Goal: Task Accomplishment & Management: Manage account settings

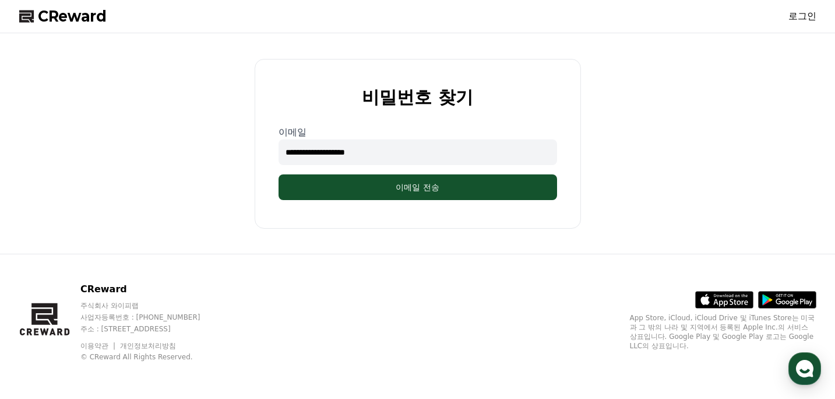
click at [680, 121] on div "**********" at bounding box center [418, 143] width 807 height 211
click at [57, 15] on span "CReward" at bounding box center [72, 16] width 69 height 19
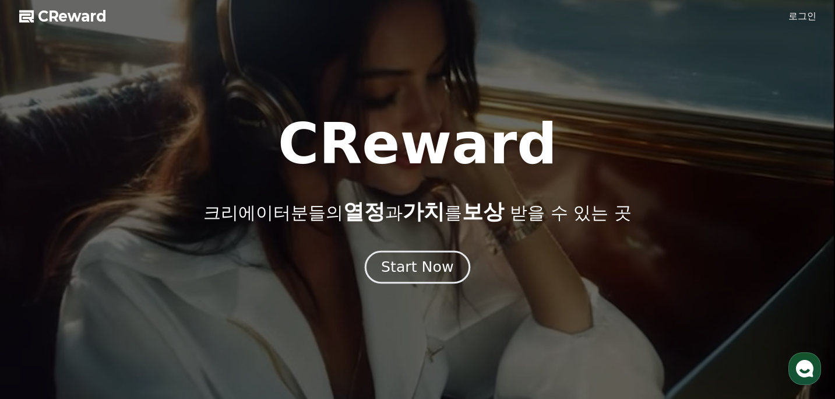
click at [435, 266] on div "Start Now" at bounding box center [417, 267] width 72 height 20
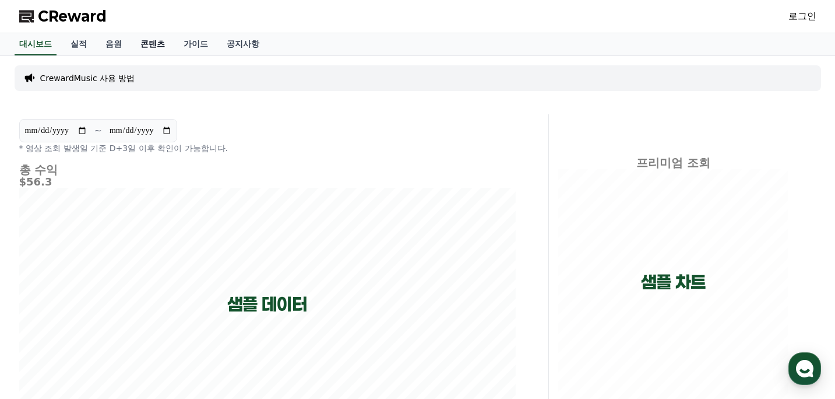
click at [149, 46] on link "콘텐츠" at bounding box center [152, 44] width 43 height 22
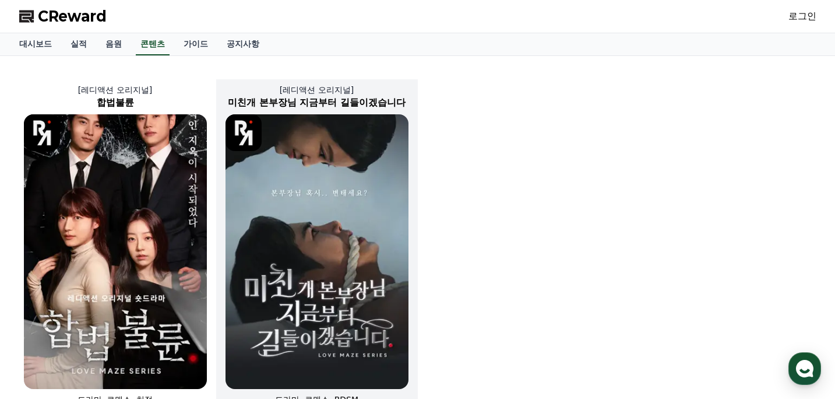
click at [314, 203] on img at bounding box center [317, 251] width 183 height 275
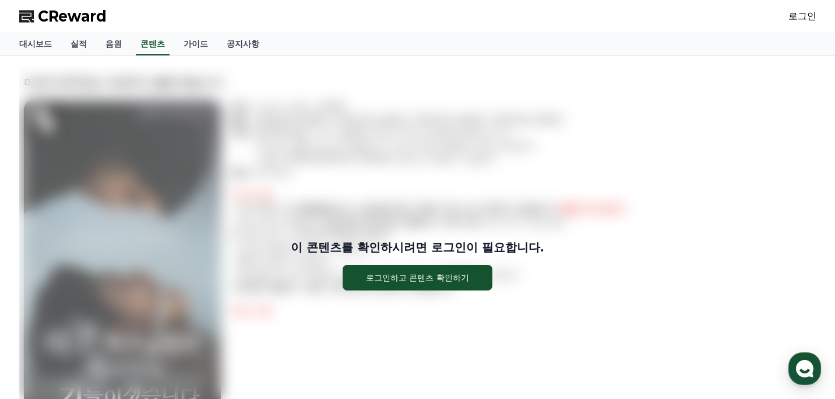
click at [314, 203] on div "이 콘텐츠를 확인하시려면 로그인이 필요합니다. 로그인하고 콘텐츠 확인하기" at bounding box center [417, 264] width 797 height 399
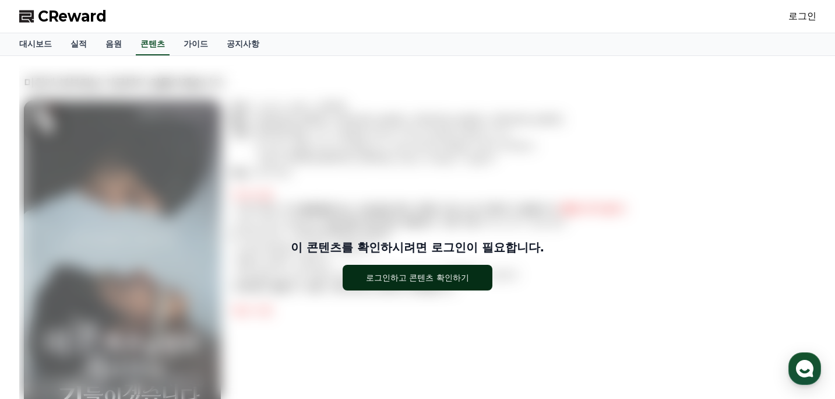
click at [448, 281] on div "로그인하고 콘텐츠 확인하기" at bounding box center [417, 278] width 103 height 12
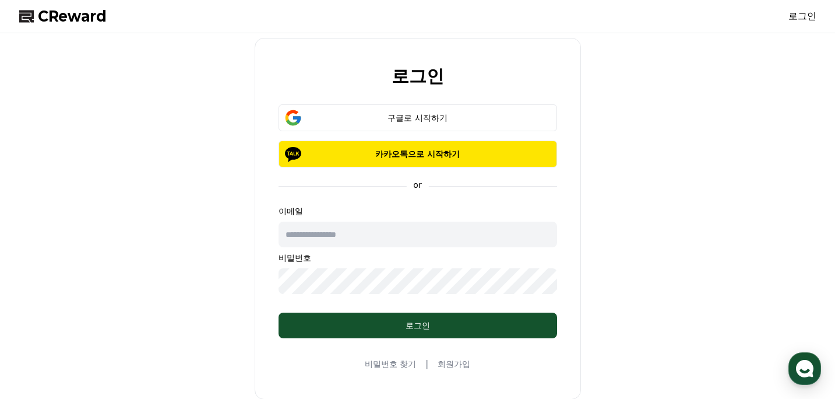
click at [747, 162] on div "로그인 구글로 시작하기 카카오톡으로 시작하기 or 이메일 비밀번호 로그인 비밀번호 찾기 | 회원가입" at bounding box center [418, 218] width 807 height 361
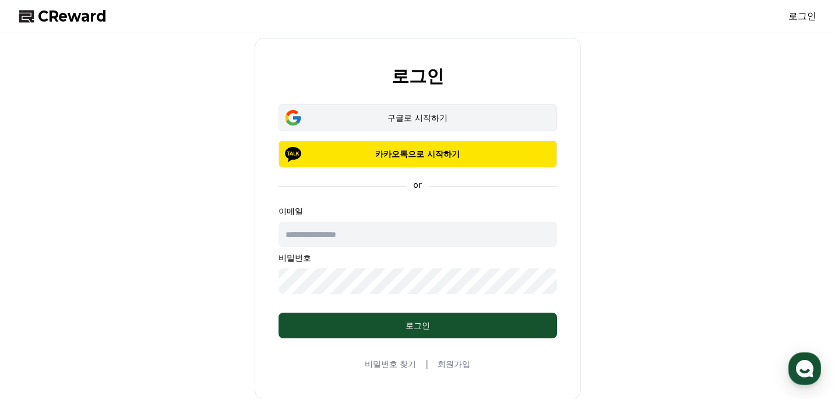
click at [434, 117] on div "구글로 시작하기" at bounding box center [417, 118] width 245 height 12
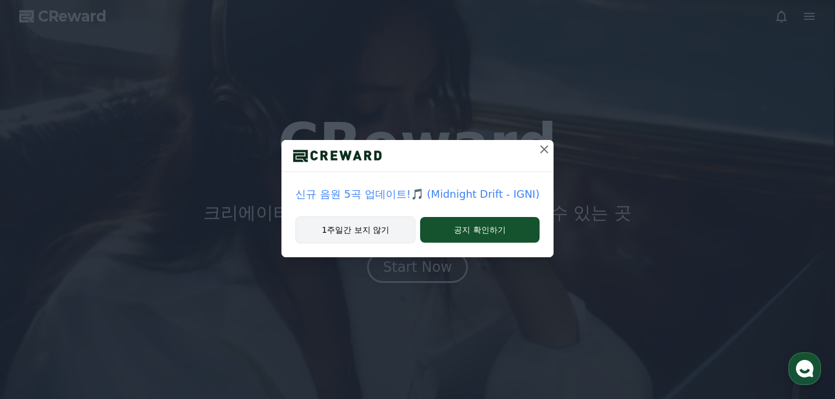
click at [379, 227] on button "1주일간 보지 않기" at bounding box center [355, 229] width 120 height 27
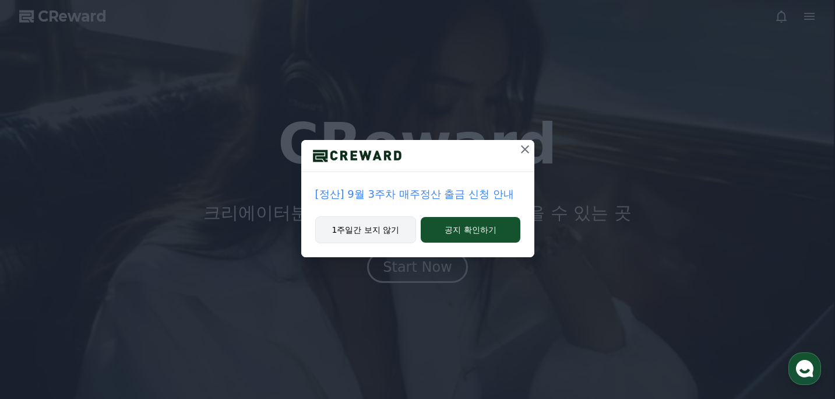
click at [389, 227] on button "1주일간 보지 않기" at bounding box center [365, 229] width 101 height 27
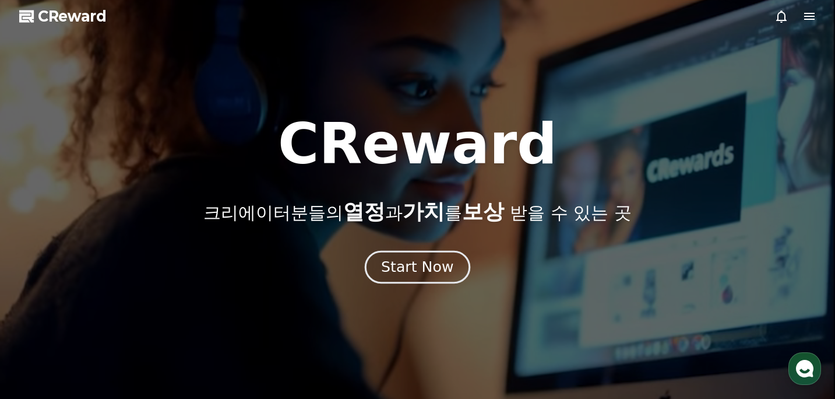
click at [434, 271] on div "Start Now" at bounding box center [417, 267] width 72 height 20
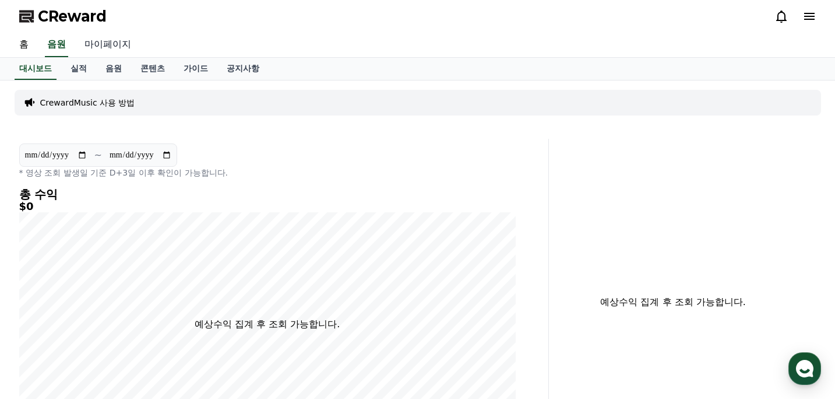
click at [108, 45] on link "마이페이지" at bounding box center [107, 45] width 65 height 24
select select "**********"
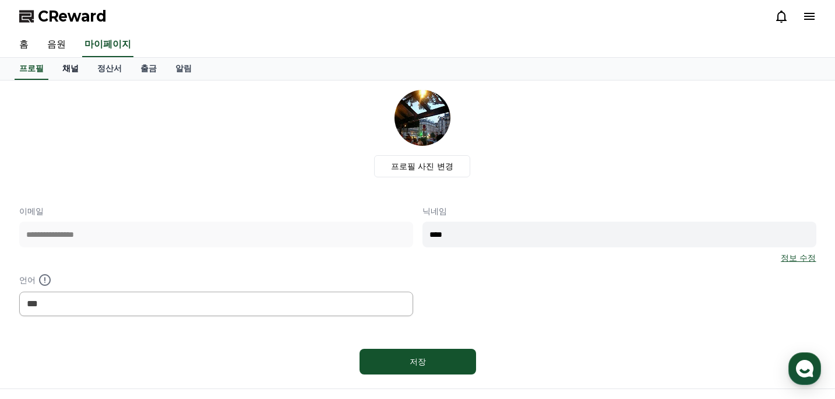
click at [65, 68] on link "채널" at bounding box center [70, 69] width 35 height 22
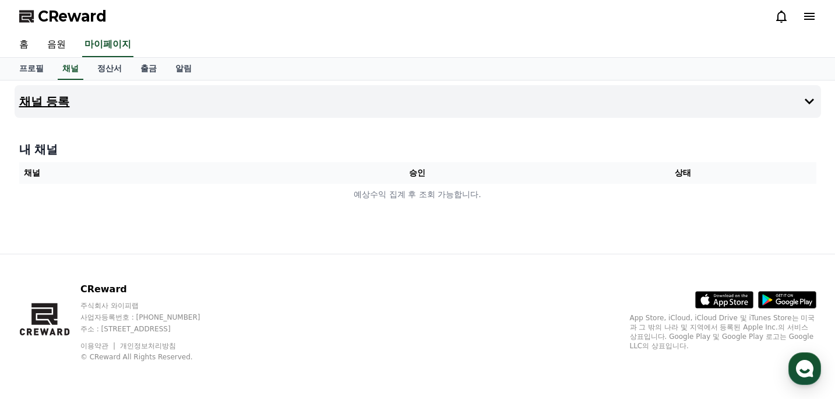
click at [47, 100] on h4 "채널 등록" at bounding box center [44, 101] width 51 height 13
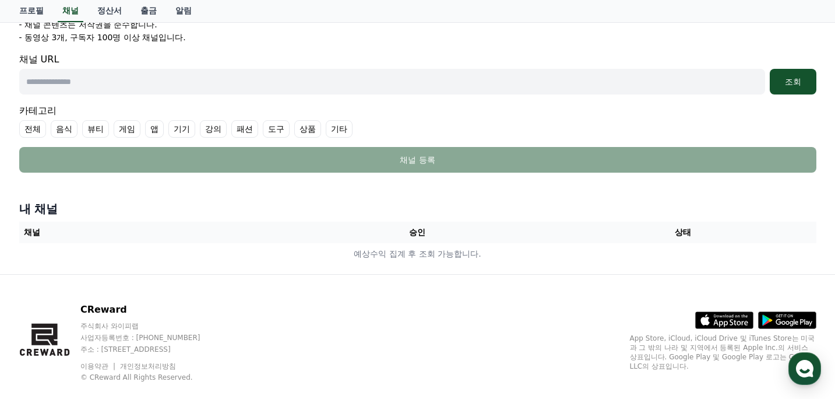
scroll to position [278, 0]
